Goal: Find specific page/section: Find specific page/section

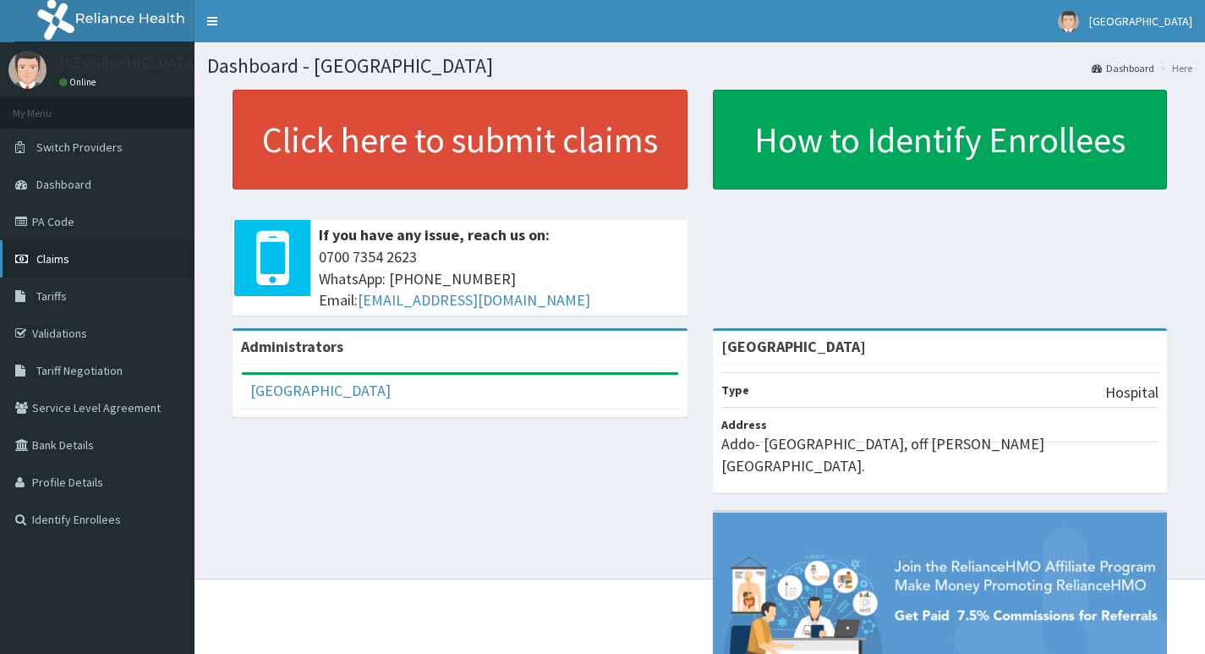
click at [58, 257] on span "Claims" at bounding box center [52, 258] width 33 height 15
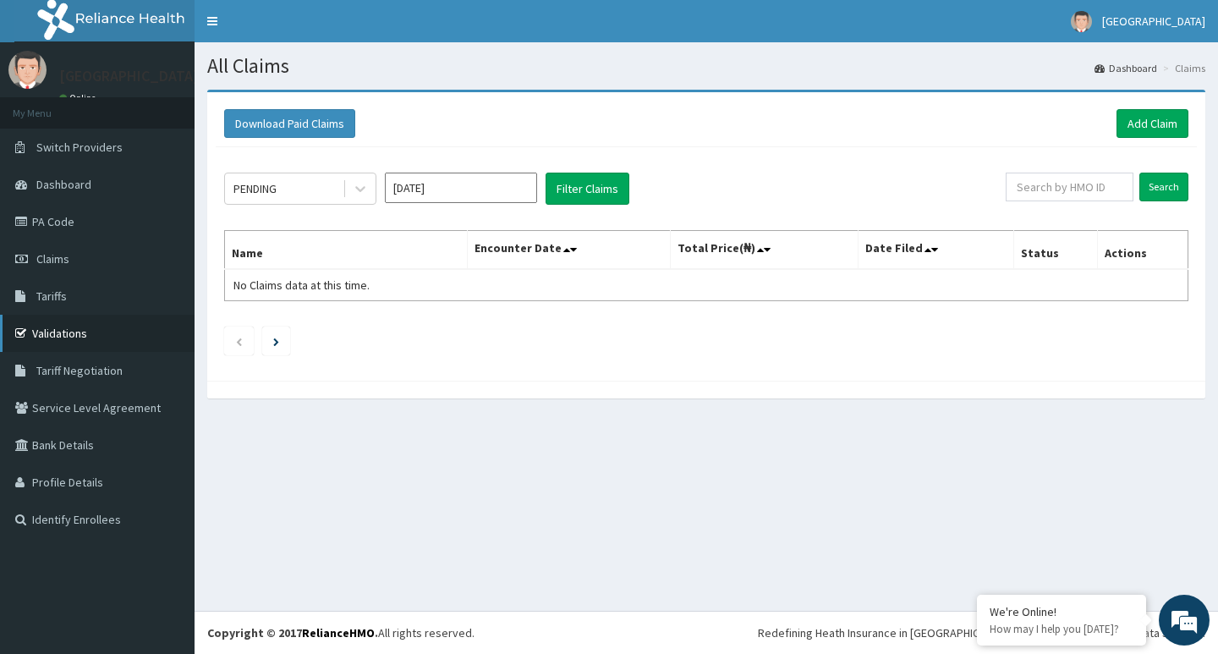
click at [91, 337] on link "Validations" at bounding box center [97, 333] width 195 height 37
